Goal: Information Seeking & Learning: Learn about a topic

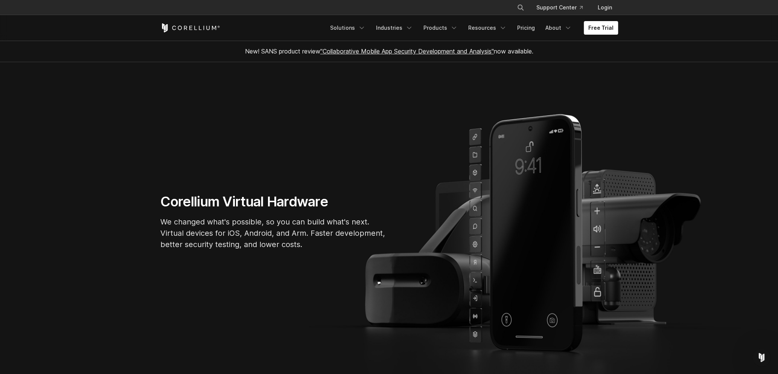
click at [595, 217] on div "Corellium Virtual Hardware We changed what's possible, so you can build what's …" at bounding box center [389, 224] width 472 height 63
click at [597, 211] on div "Corellium Virtual Hardware We changed what's possible, so you can build what's …" at bounding box center [389, 224] width 472 height 63
click at [595, 245] on div "Corellium Virtual Hardware We changed what's possible, so you can build what's …" at bounding box center [389, 224] width 472 height 63
click at [593, 275] on section "Corellium Virtual Hardware We changed what's possible, so you can build what's …" at bounding box center [389, 224] width 778 height 325
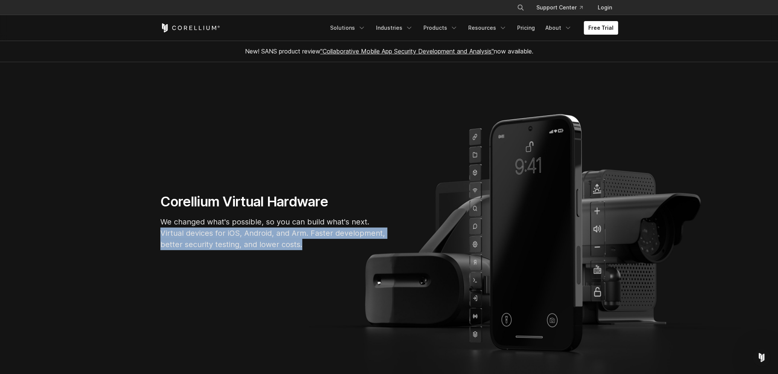
drag, startPoint x: 456, startPoint y: 229, endPoint x: 497, endPoint y: 304, distance: 85.4
click at [492, 287] on section "Corellium Virtual Hardware We changed what's possible, so you can build what's …" at bounding box center [389, 224] width 778 height 325
click at [509, 332] on section "Corellium Virtual Hardware We changed what's possible, so you can build what's …" at bounding box center [389, 224] width 778 height 325
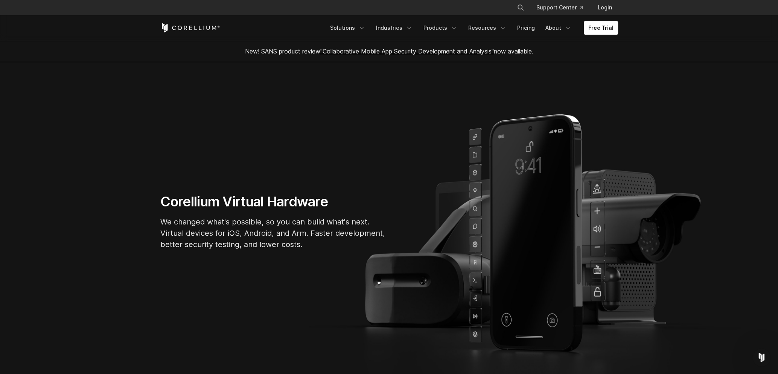
click at [508, 322] on section "Corellium Virtual Hardware We changed what's possible, so you can build what's …" at bounding box center [389, 224] width 778 height 325
click at [538, 328] on section "Corellium Virtual Hardware We changed what's possible, so you can build what's …" at bounding box center [389, 224] width 778 height 325
click at [473, 276] on section "Corellium Virtual Hardware We changed what's possible, so you can build what's …" at bounding box center [389, 224] width 778 height 325
click at [475, 231] on div "Corellium Virtual Hardware We changed what's possible, so you can build what's …" at bounding box center [389, 224] width 472 height 63
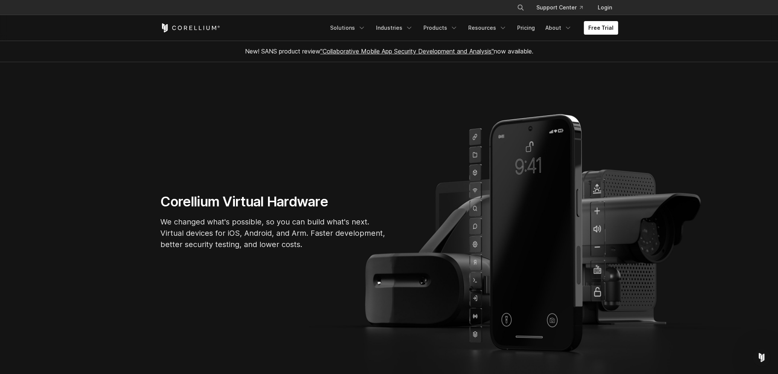
click at [472, 164] on section "Corellium Virtual Hardware We changed what's possible, so you can build what's …" at bounding box center [389, 224] width 778 height 325
click at [472, 150] on section "Corellium Virtual Hardware We changed what's possible, so you can build what's …" at bounding box center [389, 224] width 778 height 325
click at [470, 136] on section "Corellium Virtual Hardware We changed what's possible, so you can build what's …" at bounding box center [389, 224] width 778 height 325
click at [359, 29] on link "Solutions" at bounding box center [347, 28] width 44 height 14
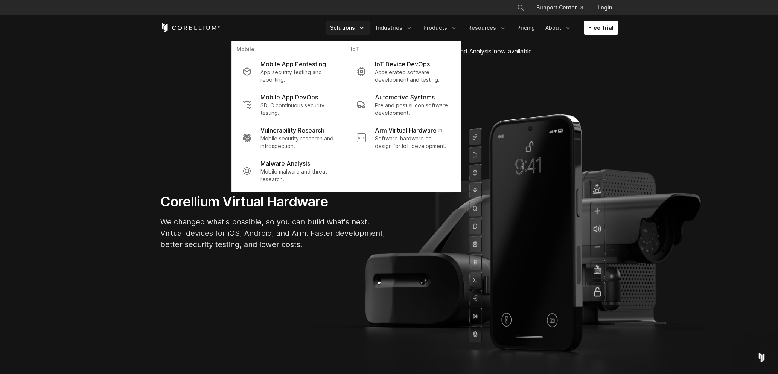
drag, startPoint x: 606, startPoint y: 331, endPoint x: 593, endPoint y: 331, distance: 12.8
click at [600, 333] on section "Corellium Virtual Hardware We changed what's possible, so you can build what's …" at bounding box center [389, 224] width 778 height 325
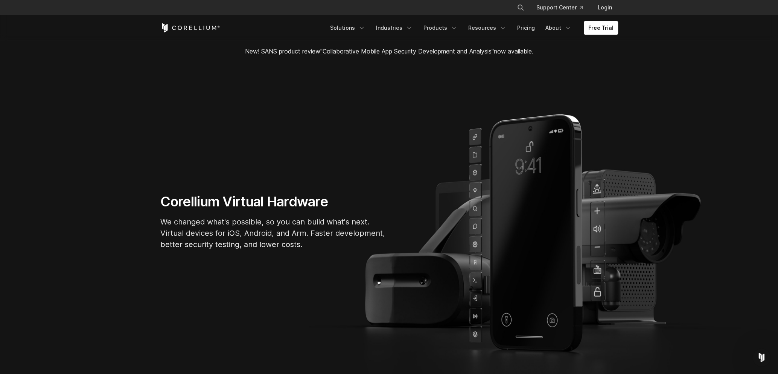
click at [541, 319] on section "Corellium Virtual Hardware We changed what's possible, so you can build what's …" at bounding box center [389, 224] width 778 height 325
click at [469, 343] on section "Corellium Virtual Hardware We changed what's possible, so you can build what's …" at bounding box center [389, 224] width 778 height 325
click at [469, 334] on section "Corellium Virtual Hardware We changed what's possible, so you can build what's …" at bounding box center [389, 224] width 778 height 325
drag, startPoint x: 471, startPoint y: 319, endPoint x: 448, endPoint y: 247, distance: 75.4
click at [471, 303] on section "Corellium Virtual Hardware We changed what's possible, so you can build what's …" at bounding box center [389, 224] width 778 height 325
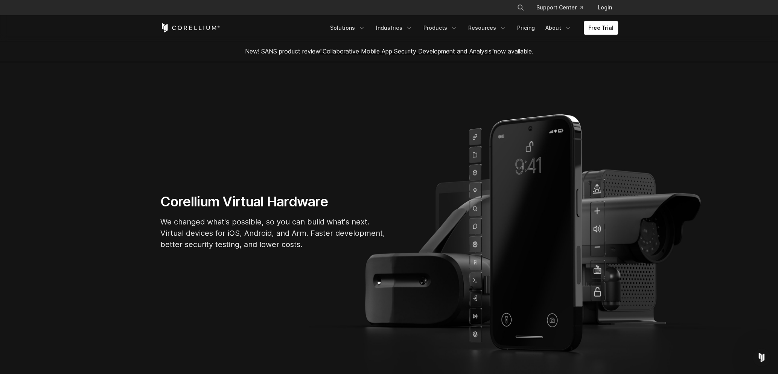
click at [607, 327] on section "Corellium Virtual Hardware We changed what's possible, so you can build what's …" at bounding box center [389, 224] width 778 height 325
click at [353, 29] on link "Solutions" at bounding box center [347, 28] width 44 height 14
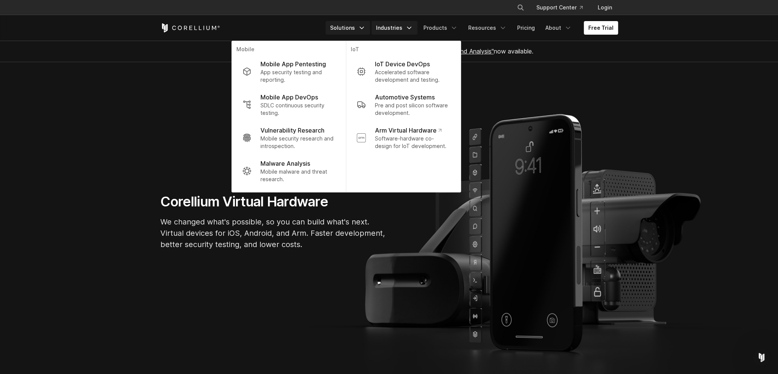
click at [399, 21] on link "Industries" at bounding box center [394, 28] width 46 height 14
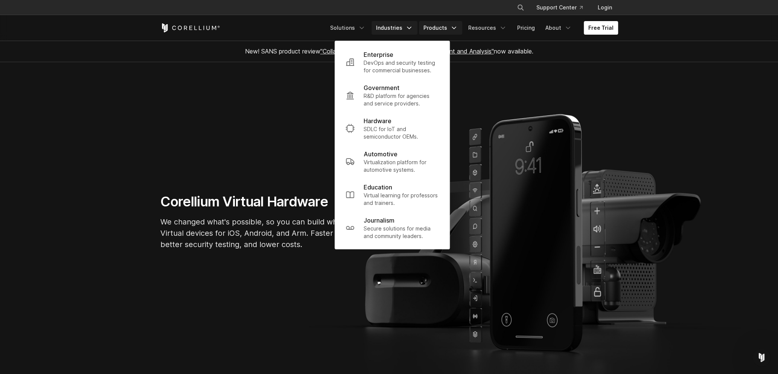
click at [443, 31] on link "Products" at bounding box center [440, 28] width 43 height 14
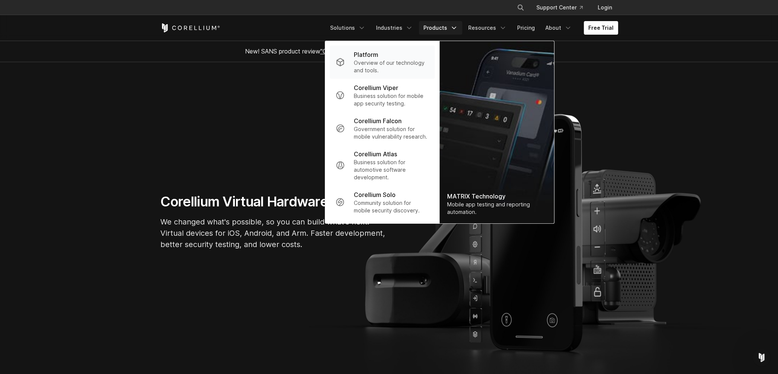
click at [383, 55] on div "Platform" at bounding box center [390, 54] width 75 height 9
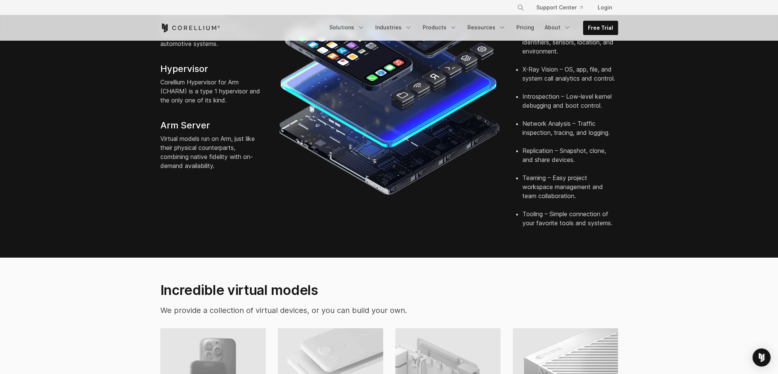
scroll to position [451, 0]
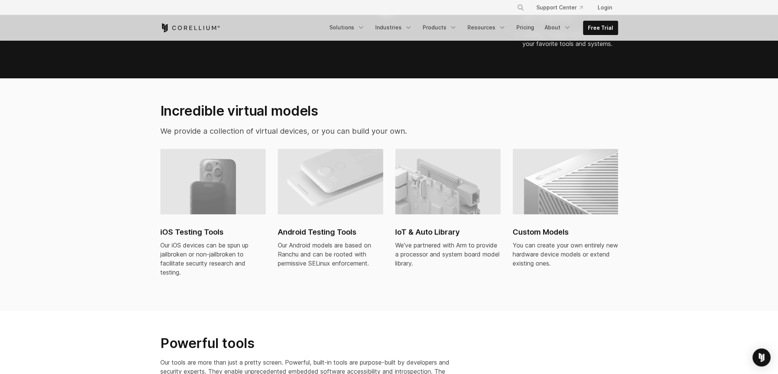
click at [553, 366] on div "Powerful tools Our tools are more than just a pretty screen. Powerful, built-in…" at bounding box center [389, 362] width 472 height 56
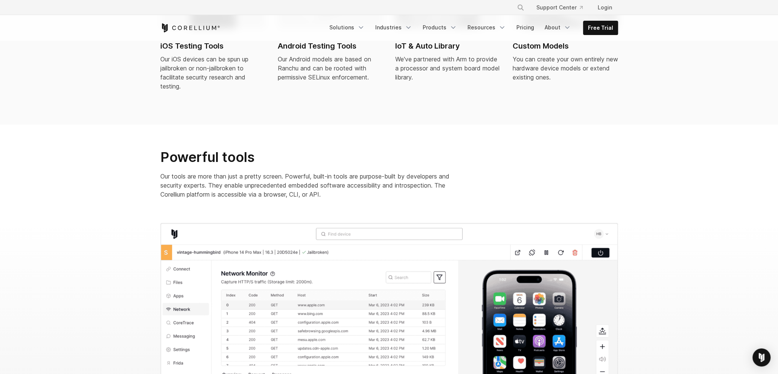
scroll to position [639, 0]
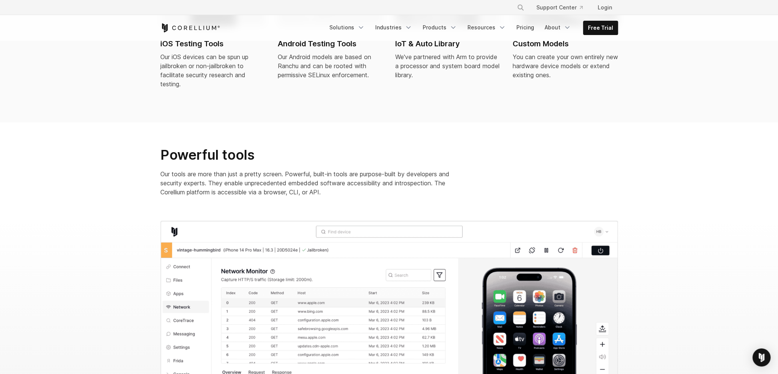
click at [248, 312] on img at bounding box center [388, 320] width 457 height 200
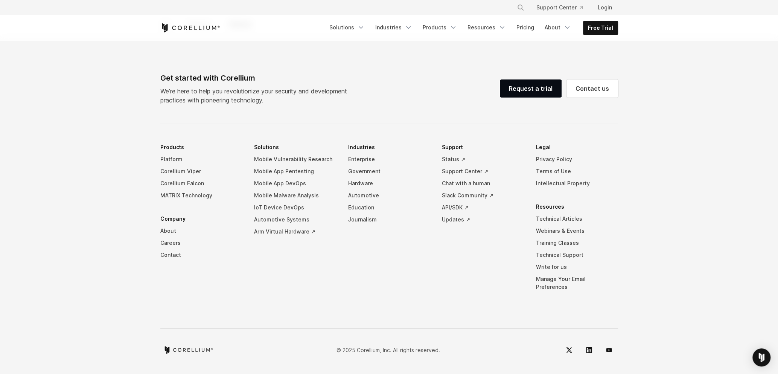
scroll to position [3502, 0]
click at [288, 237] on link "Arm Virtual Hardware ↗" at bounding box center [295, 231] width 82 height 12
